Goal: Task Accomplishment & Management: Manage account settings

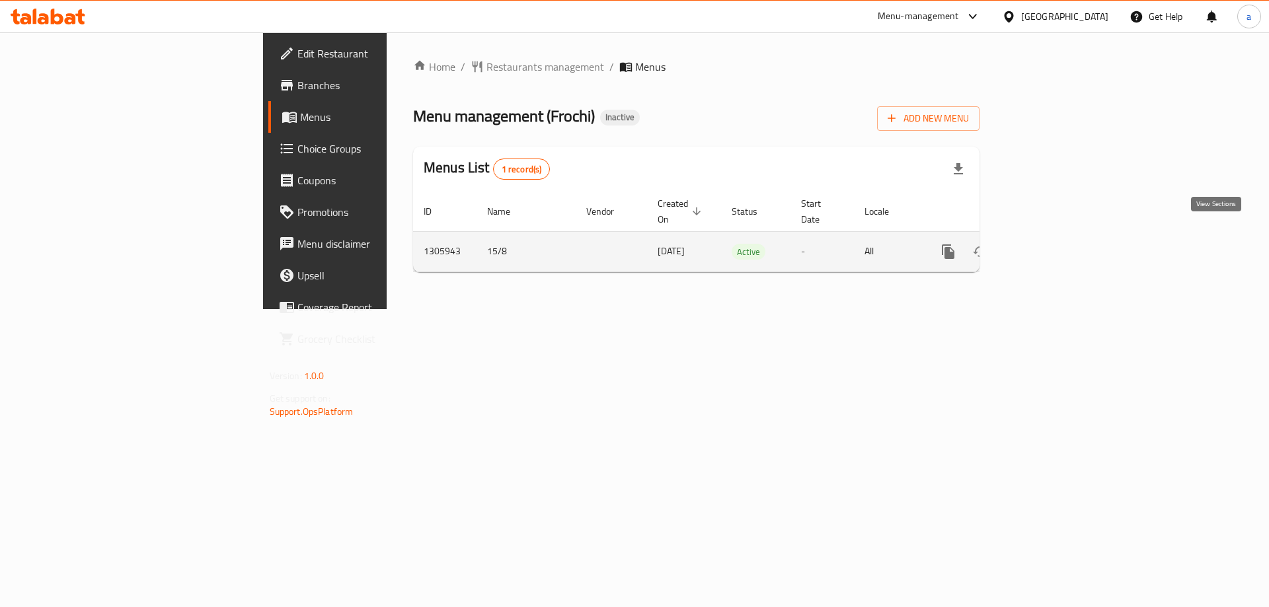
click at [1050, 246] on icon "enhanced table" at bounding box center [1044, 252] width 12 height 12
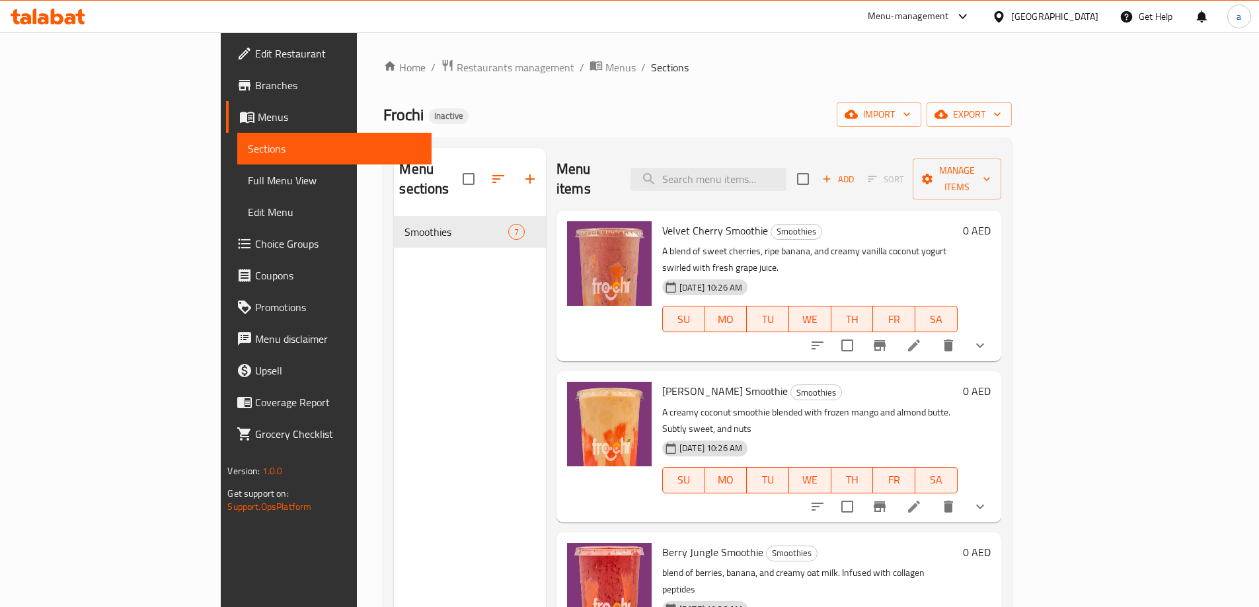
click at [394, 294] on div "Menu sections Smoothies 7" at bounding box center [470, 451] width 152 height 607
click at [858, 116] on icon "button" at bounding box center [851, 114] width 13 height 13
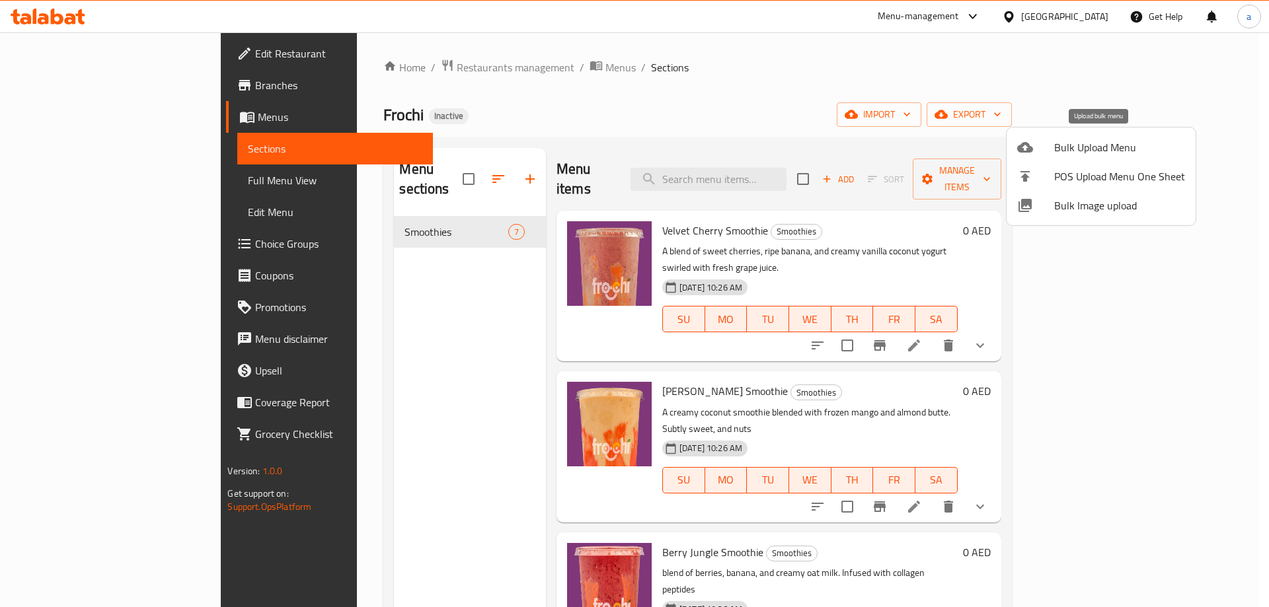
click at [1063, 143] on span "Bulk Upload Menu" at bounding box center [1119, 147] width 131 height 16
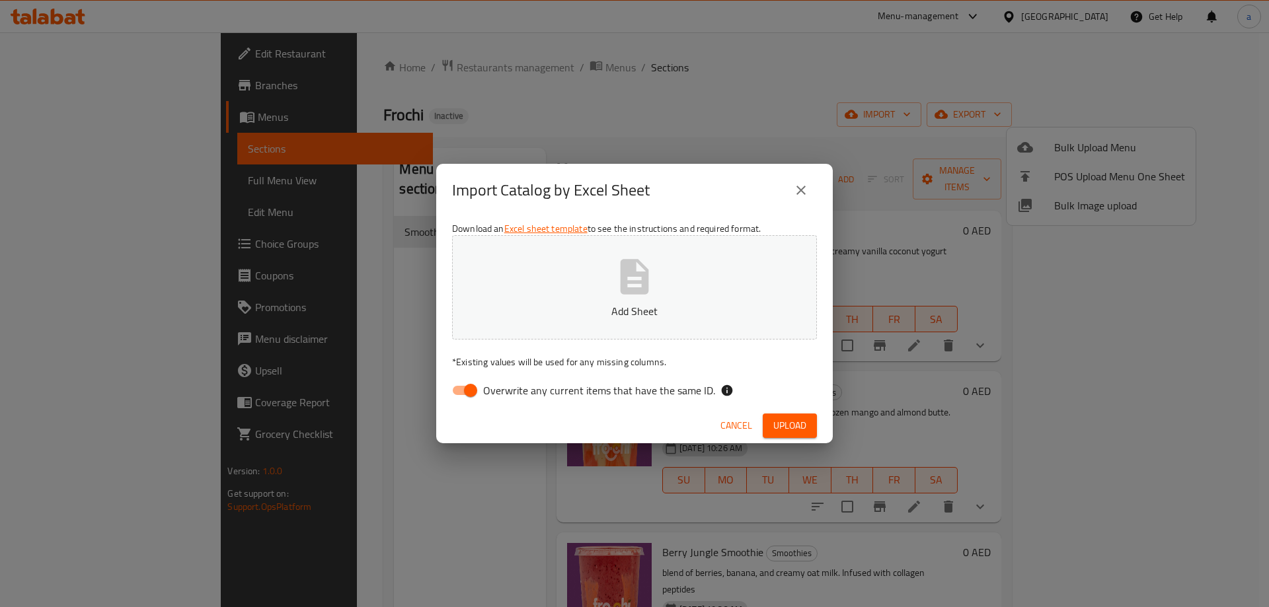
click at [680, 247] on button "Add Sheet" at bounding box center [634, 287] width 365 height 104
click at [471, 388] on input "Overwrite any current items that have the same ID." at bounding box center [470, 390] width 75 height 25
checkbox input "false"
click at [782, 420] on span "Upload" at bounding box center [789, 426] width 33 height 17
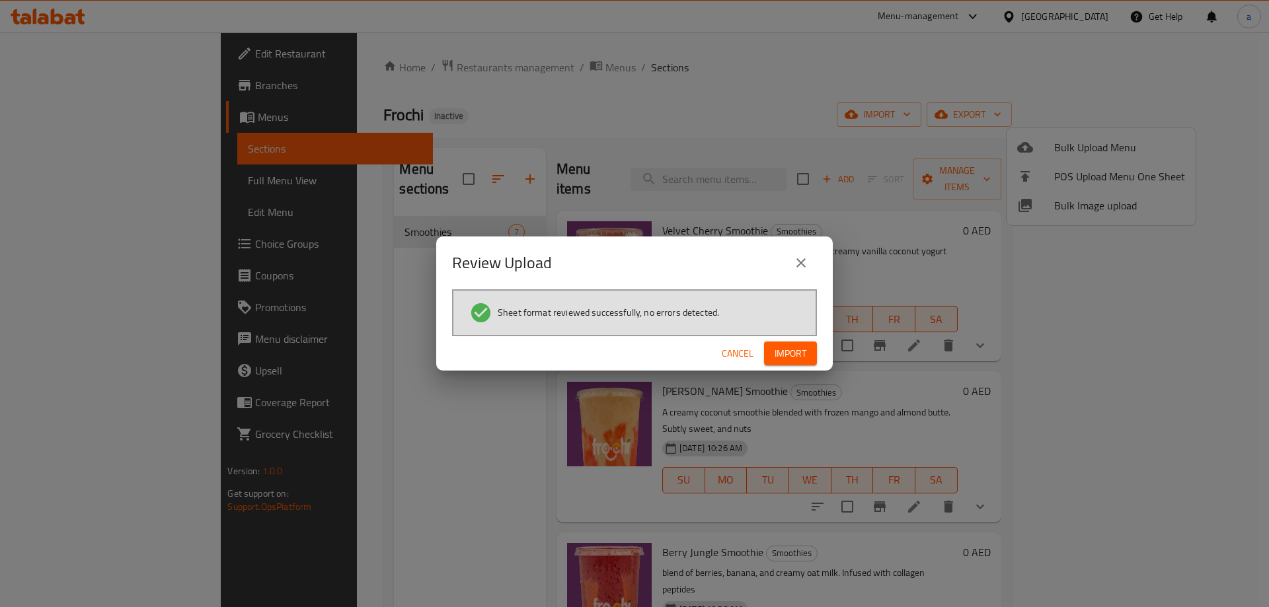
click at [788, 352] on span "Import" at bounding box center [791, 354] width 32 height 17
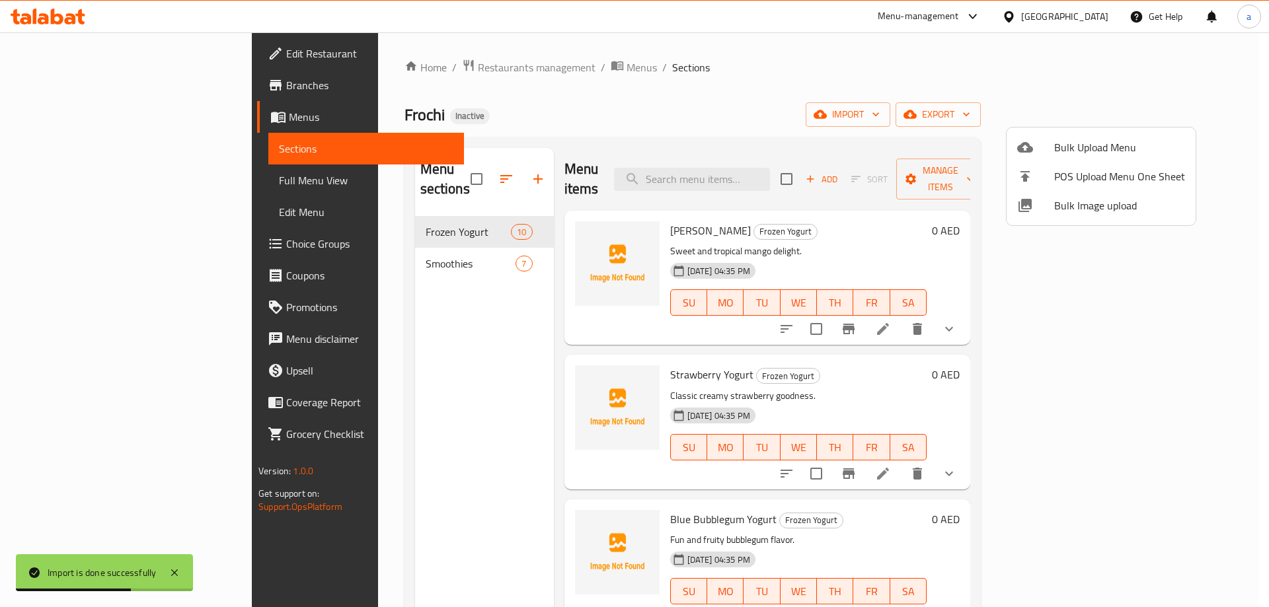
click at [87, 185] on div at bounding box center [634, 303] width 1269 height 607
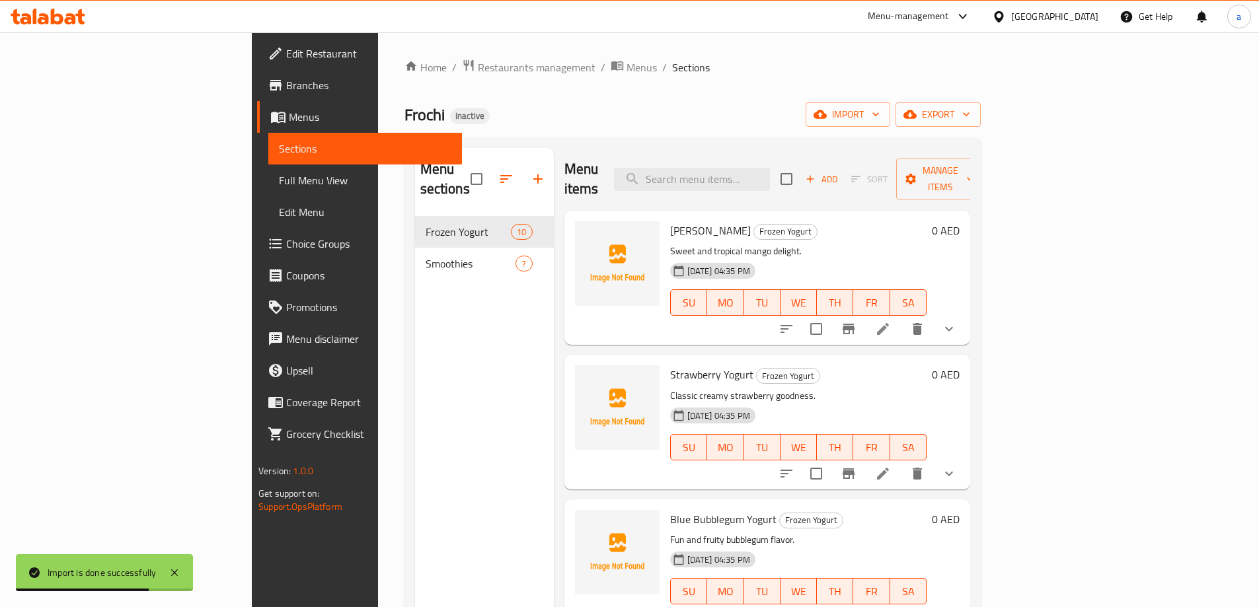
click at [279, 185] on span "Full Menu View" at bounding box center [365, 181] width 173 height 16
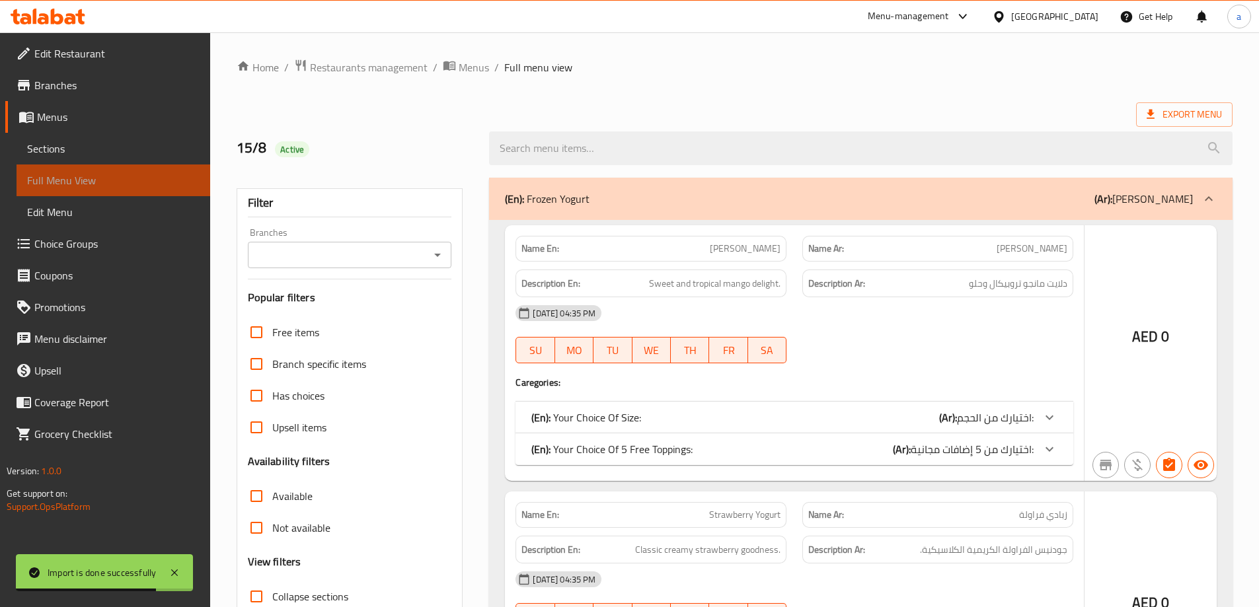
click at [83, 184] on span "Full Menu View" at bounding box center [113, 181] width 173 height 16
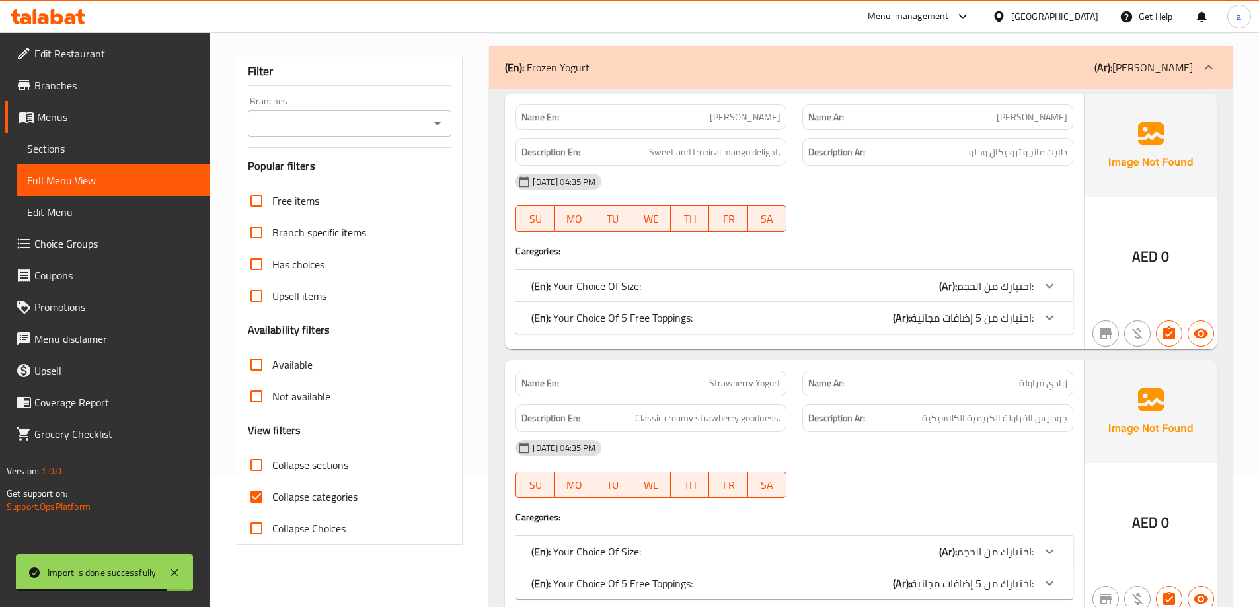
scroll to position [132, 0]
click at [321, 500] on span "Collapse categories" at bounding box center [314, 496] width 85 height 16
click at [272, 500] on input "Collapse categories" at bounding box center [257, 496] width 32 height 32
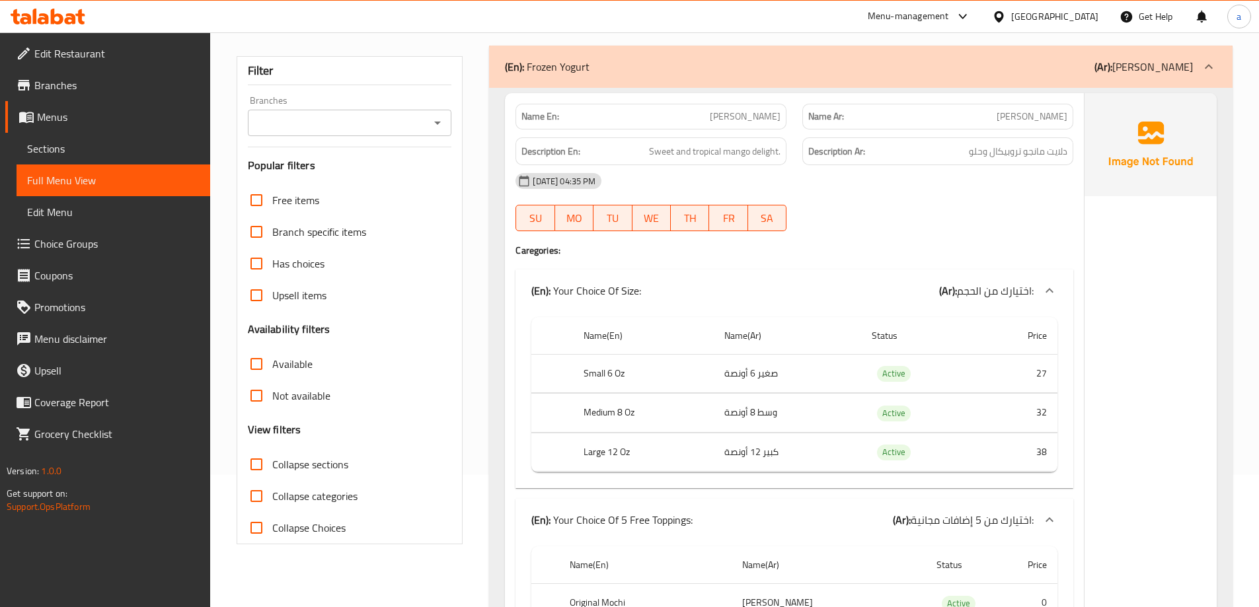
click at [321, 500] on span "Collapse categories" at bounding box center [314, 496] width 85 height 16
click at [272, 500] on input "Collapse categories" at bounding box center [257, 496] width 32 height 32
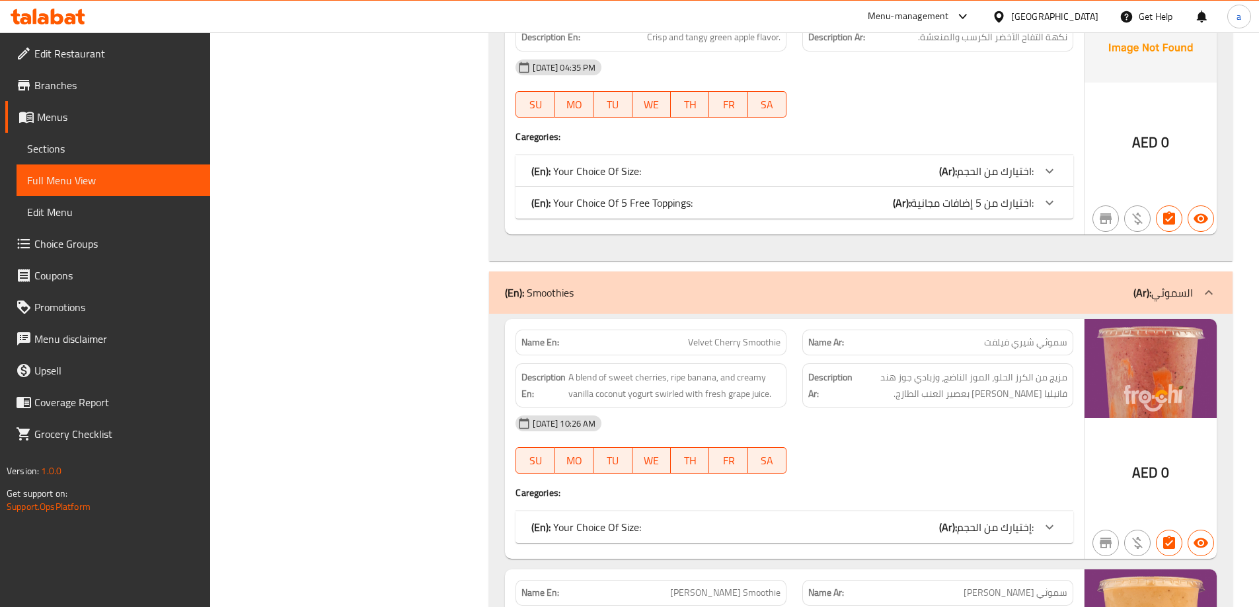
scroll to position [2644, 0]
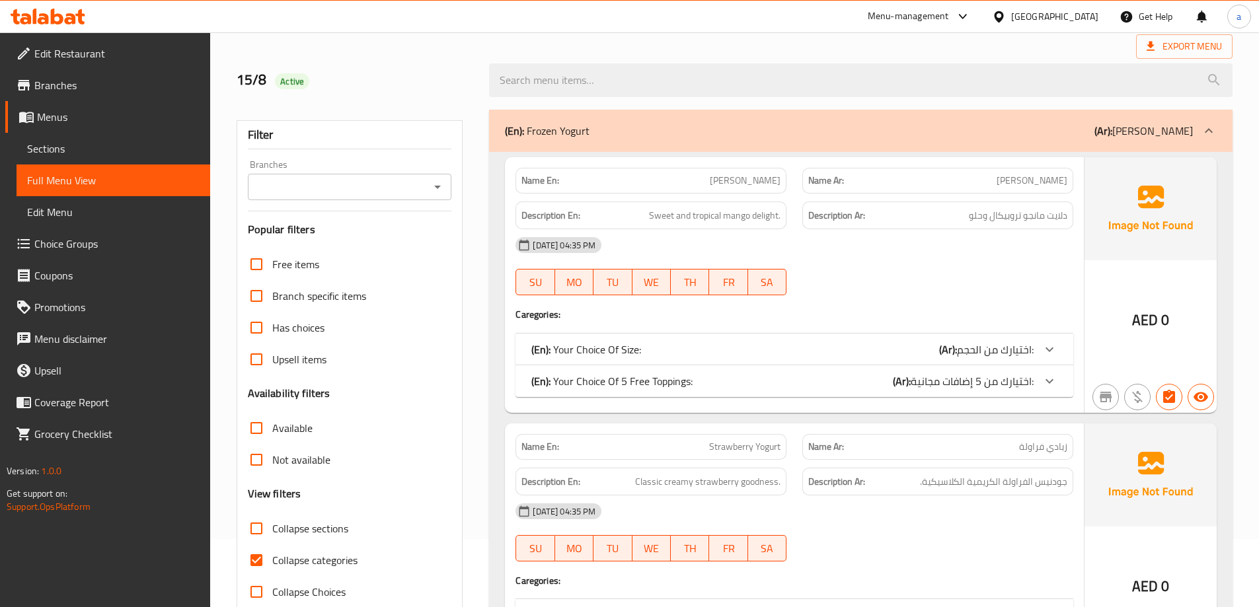
scroll to position [132, 0]
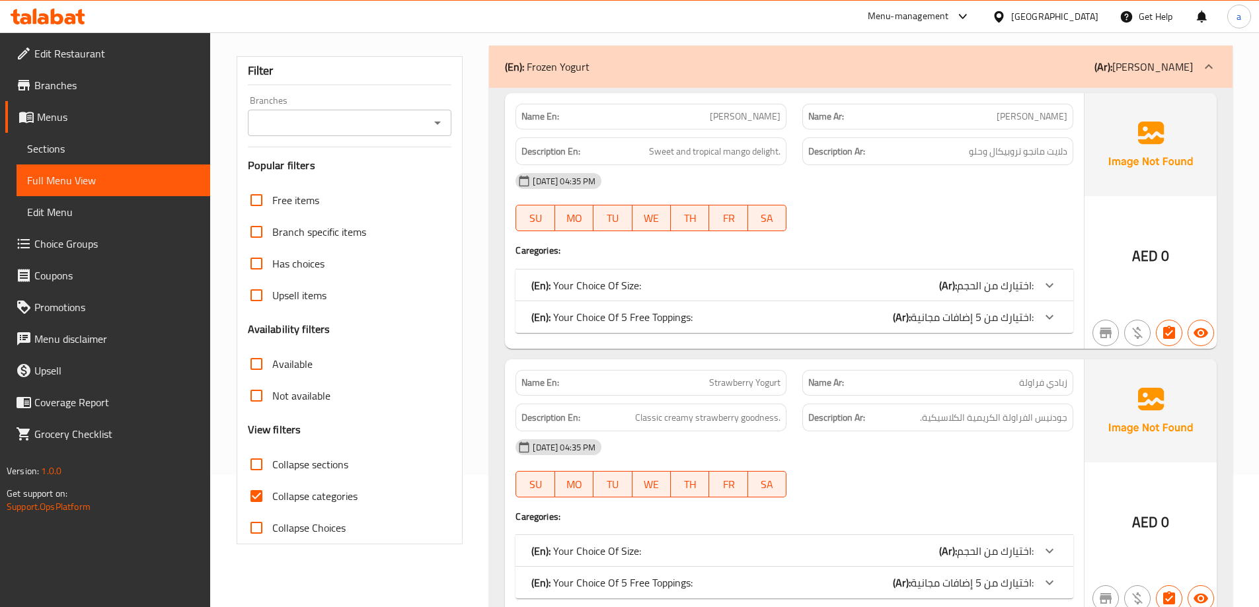
click at [344, 500] on span "Collapse categories" at bounding box center [314, 496] width 85 height 16
click at [272, 500] on input "Collapse categories" at bounding box center [257, 496] width 32 height 32
checkbox input "false"
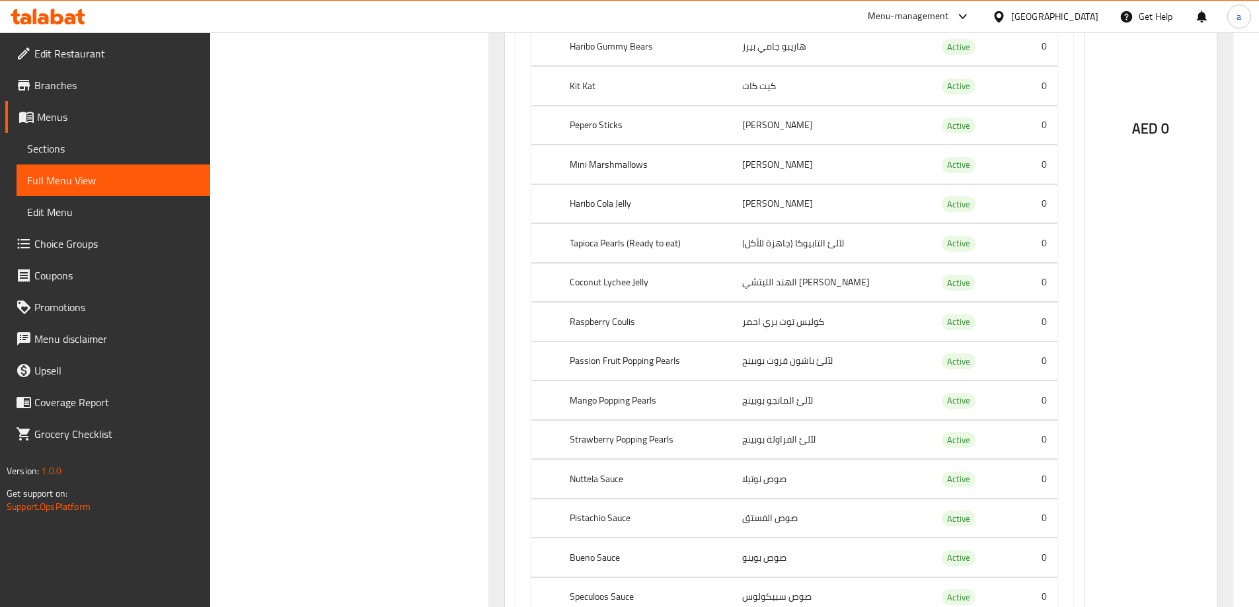
scroll to position [3966, 0]
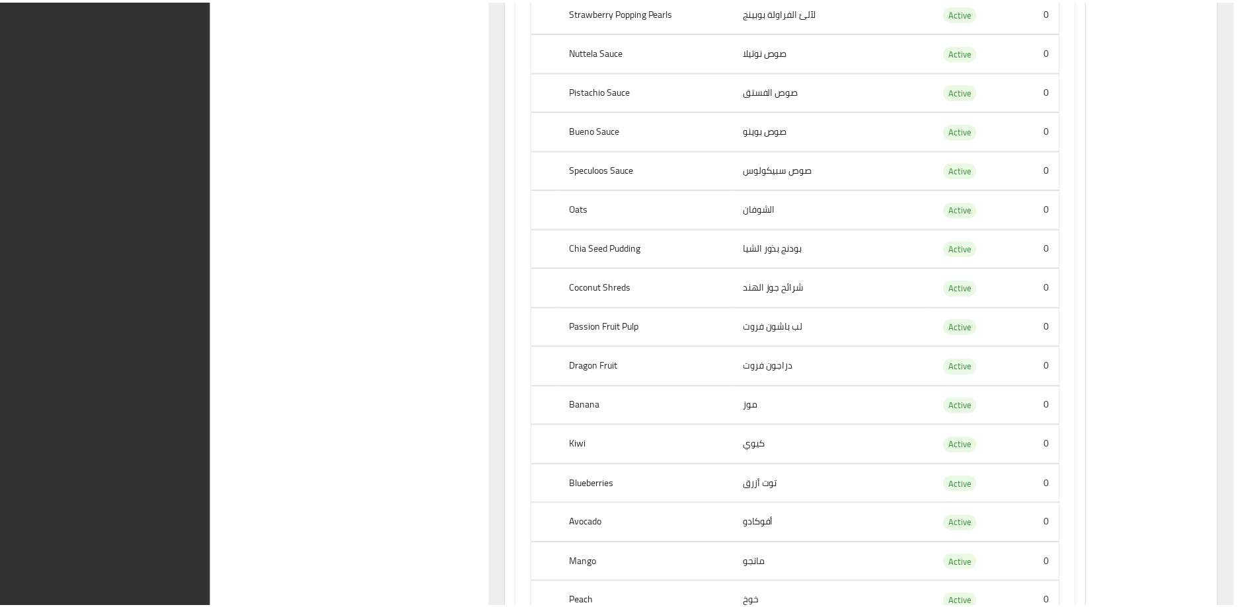
scroll to position [25094, 0]
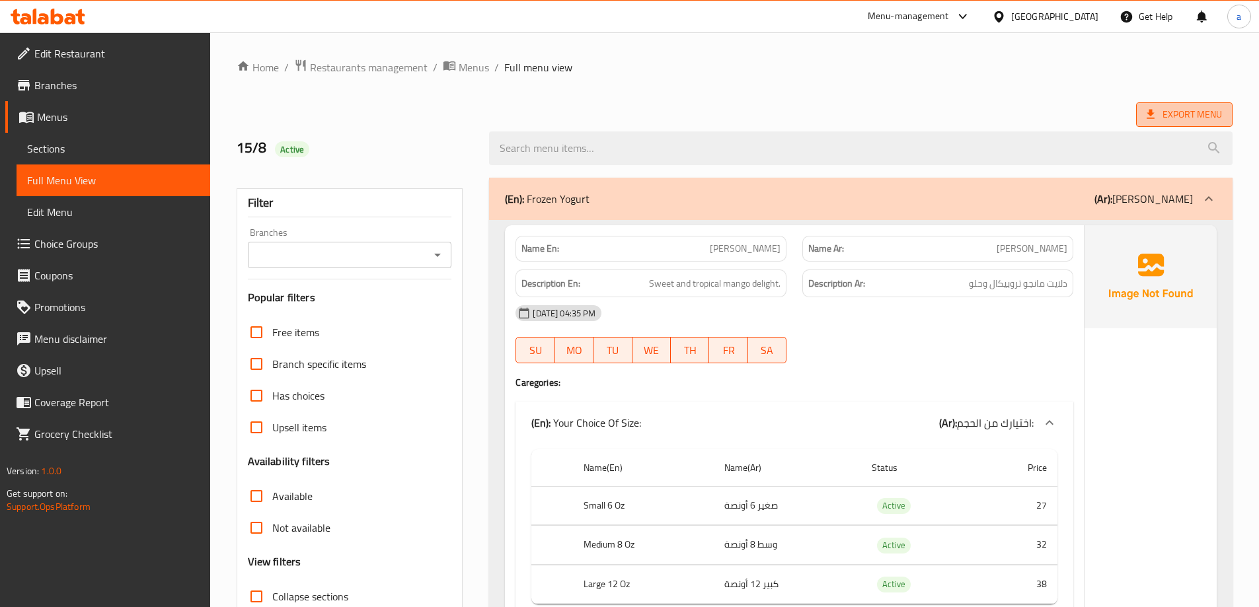
click at [1189, 121] on span "Export Menu" at bounding box center [1184, 114] width 75 height 17
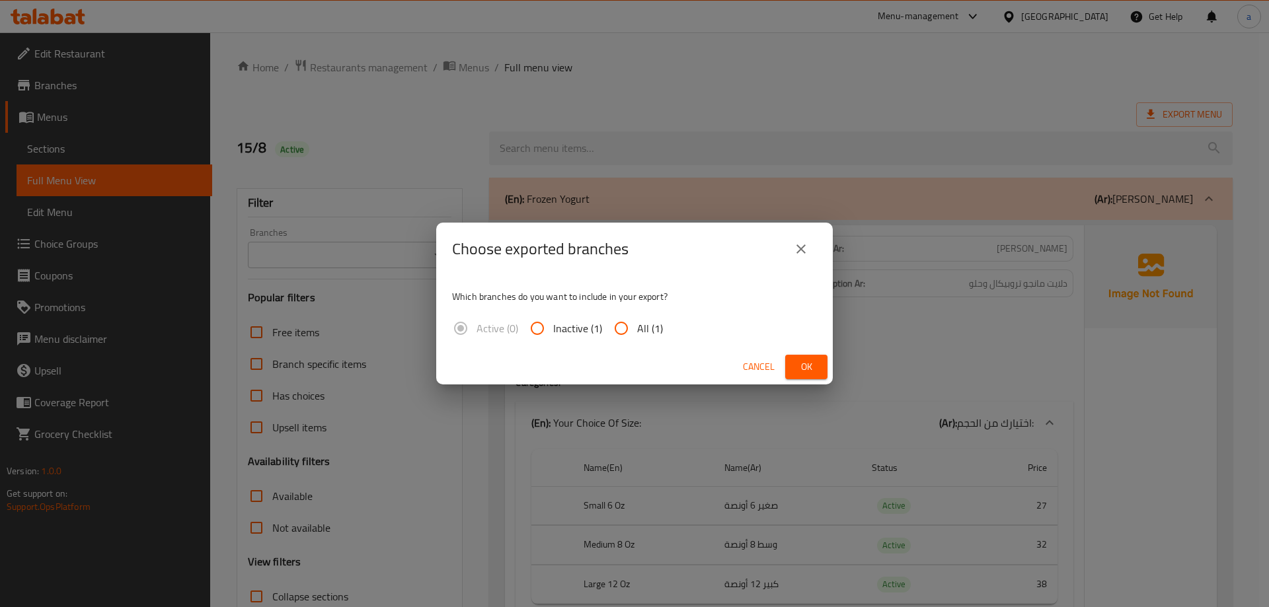
click at [625, 330] on input "All (1)" at bounding box center [621, 329] width 32 height 32
radio input "true"
click at [808, 371] on span "Ok" at bounding box center [806, 367] width 21 height 17
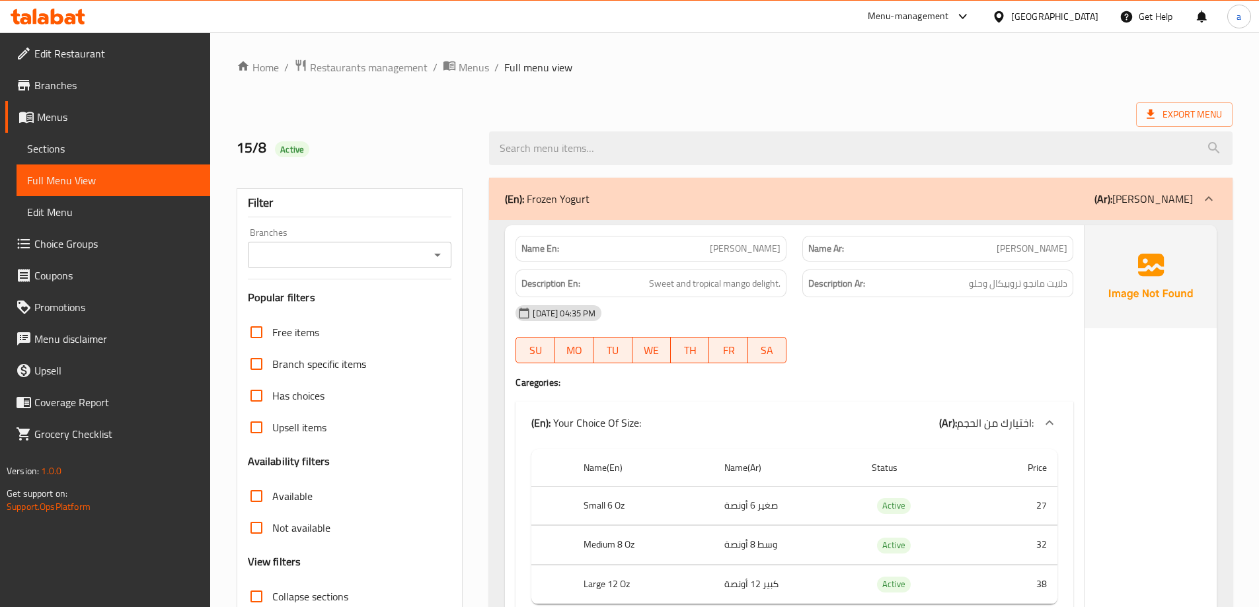
click at [662, 119] on div "15/8 Active" at bounding box center [735, 148] width 1012 height 59
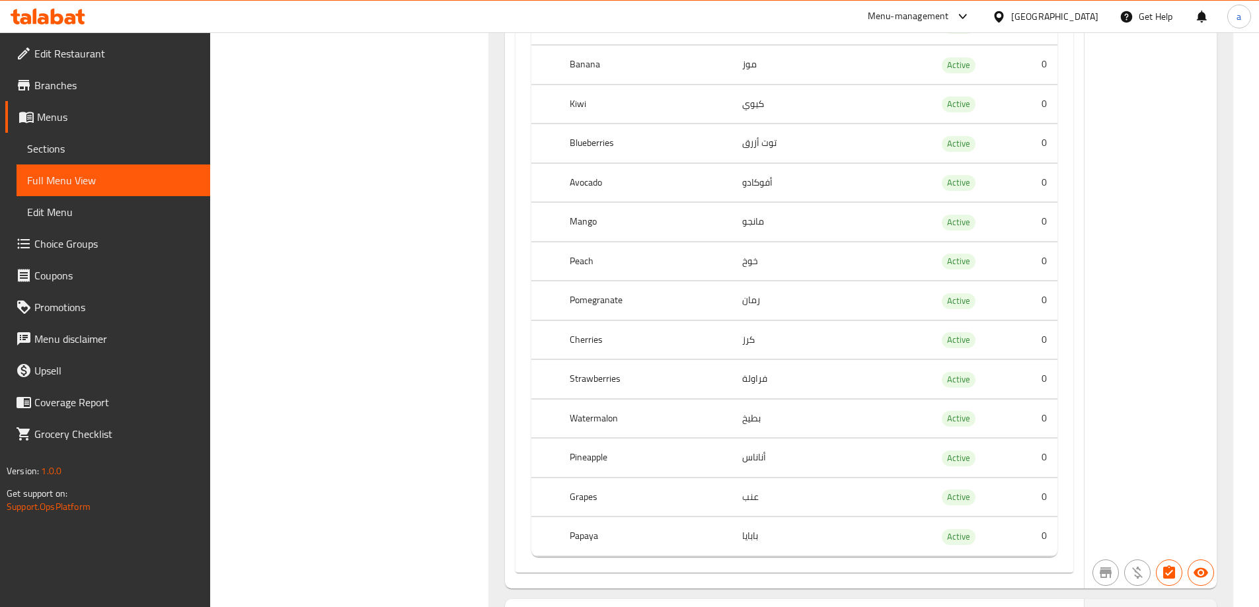
scroll to position [2247, 0]
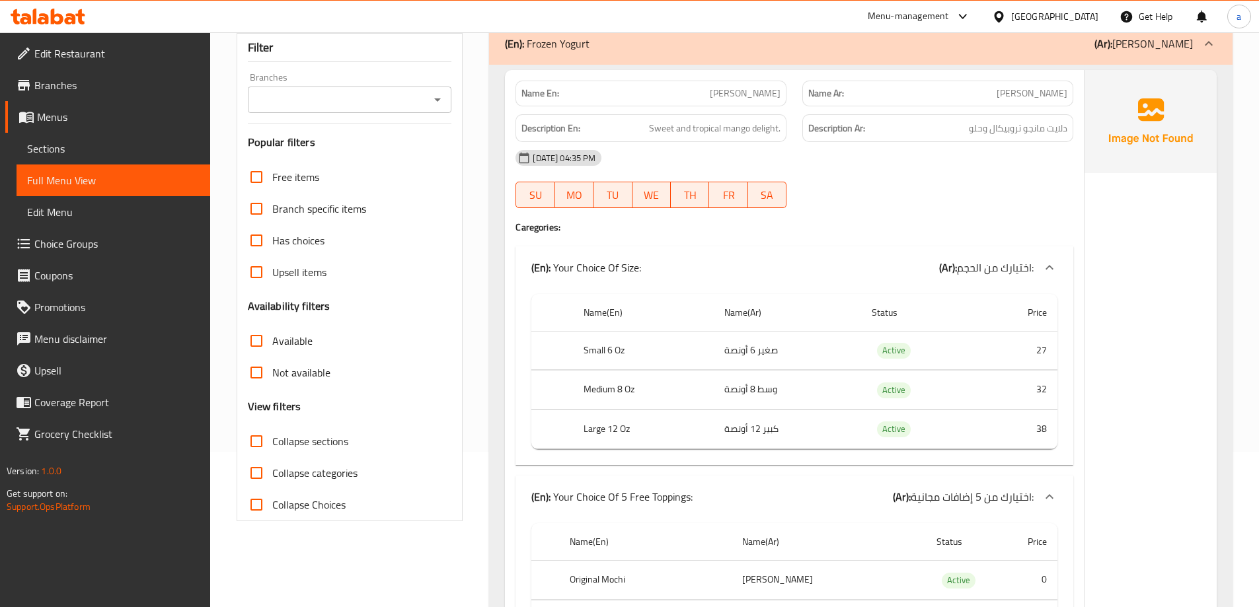
scroll to position [0, 0]
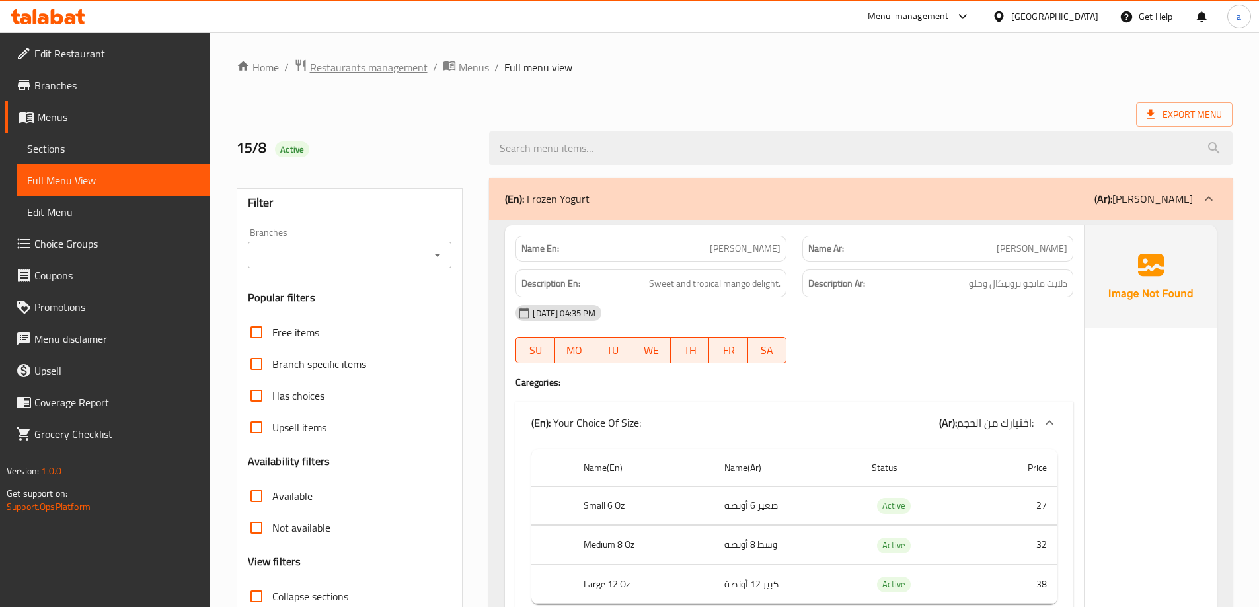
click at [352, 59] on span "Restaurants management" at bounding box center [369, 67] width 118 height 16
